Goal: Task Accomplishment & Management: Use online tool/utility

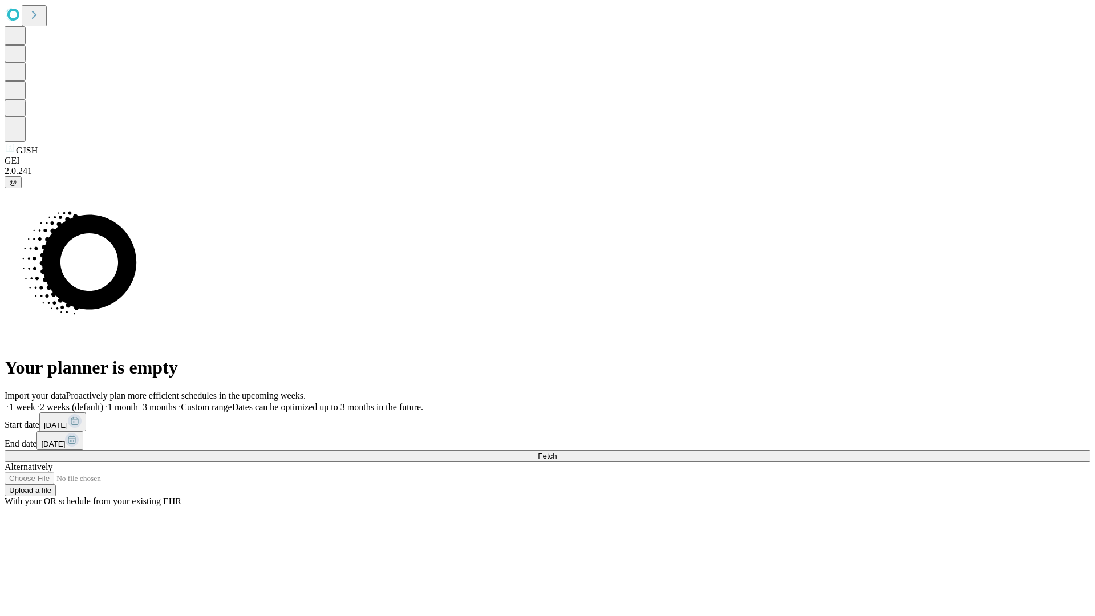
click at [556, 451] on span "Fetch" at bounding box center [547, 455] width 19 height 9
